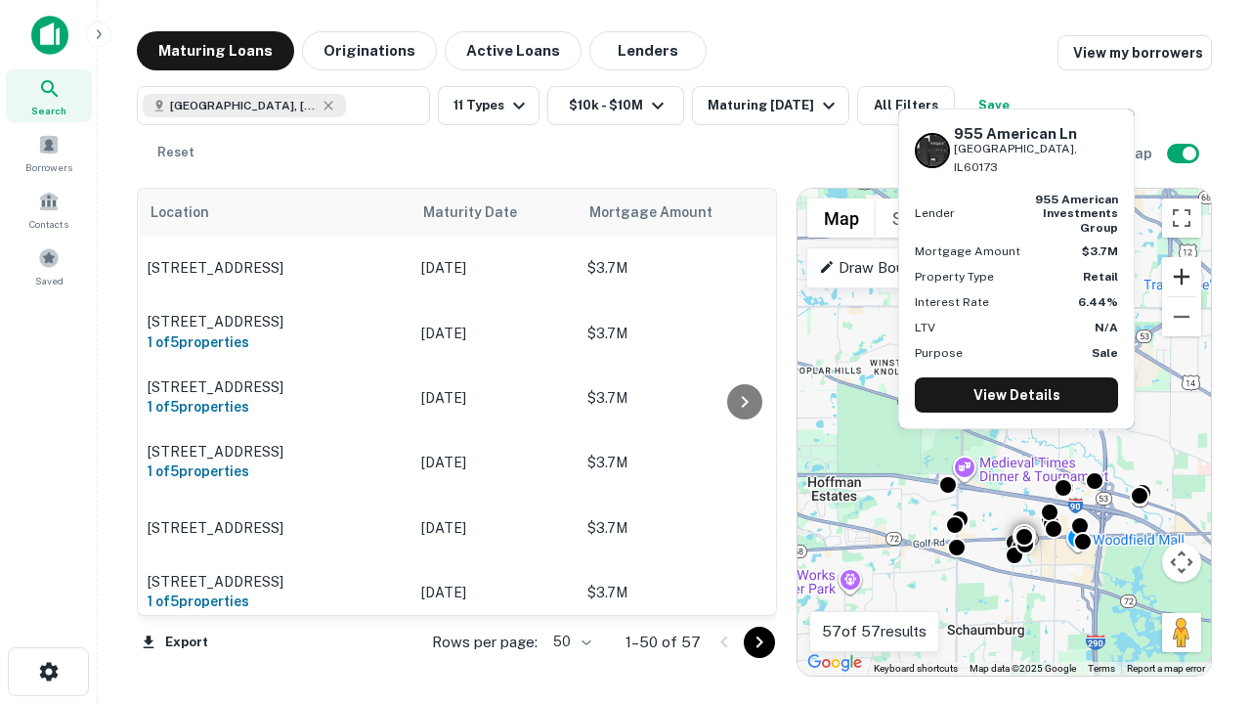
click at [1182, 277] on button "Zoom in" at bounding box center [1181, 276] width 39 height 39
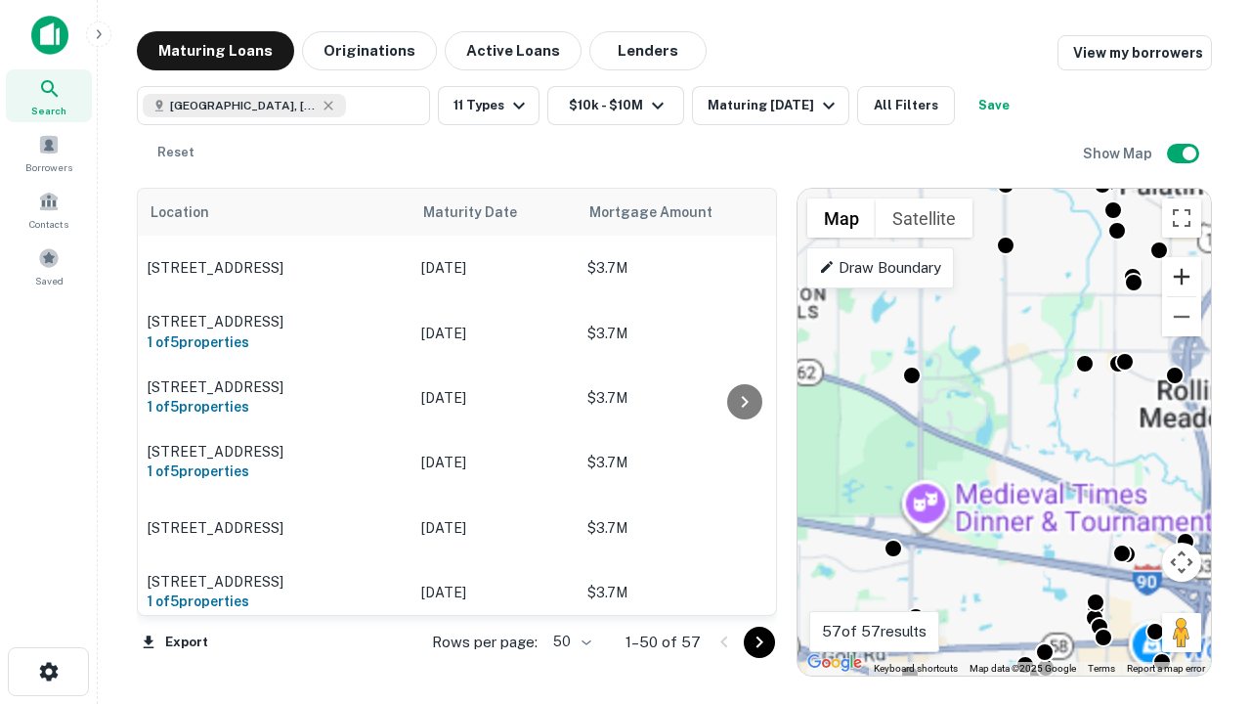
click at [1182, 277] on button "Zoom in" at bounding box center [1181, 276] width 39 height 39
